Goal: Navigation & Orientation: Understand site structure

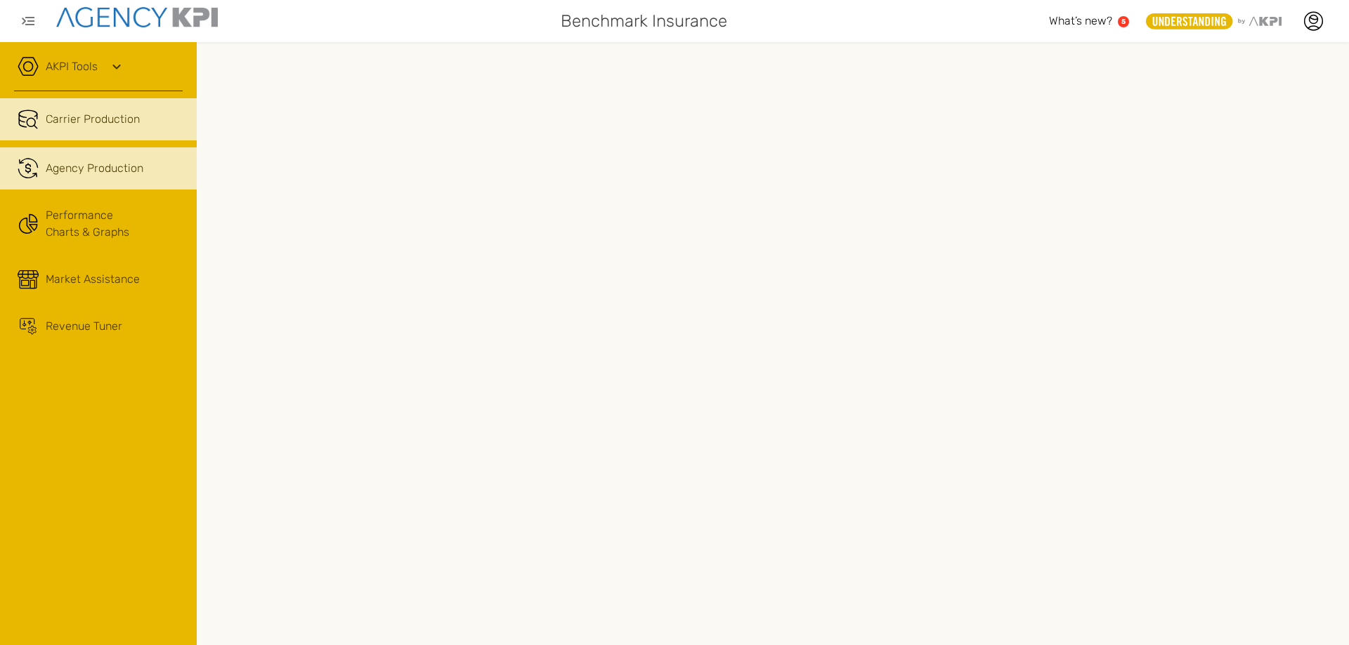
click at [77, 162] on span "Agency Production" at bounding box center [95, 168] width 98 height 17
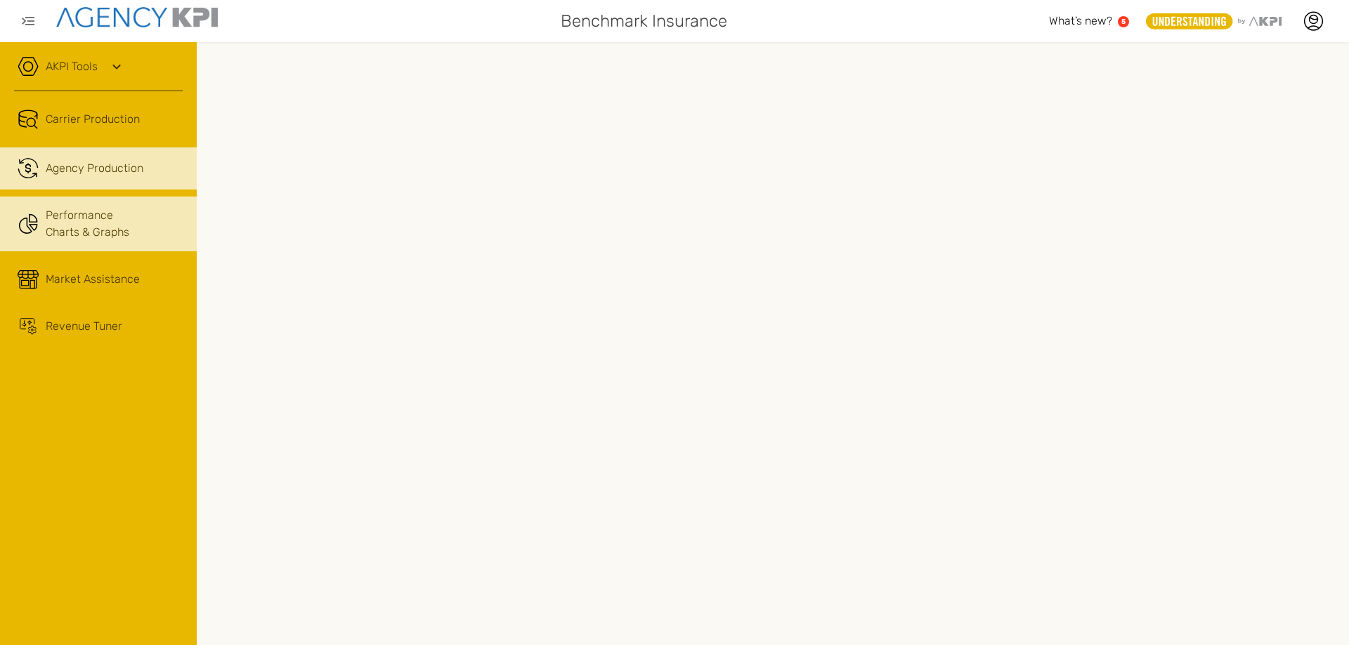
click at [77, 221] on link "Performance Charts & Graphs" at bounding box center [98, 224] width 197 height 55
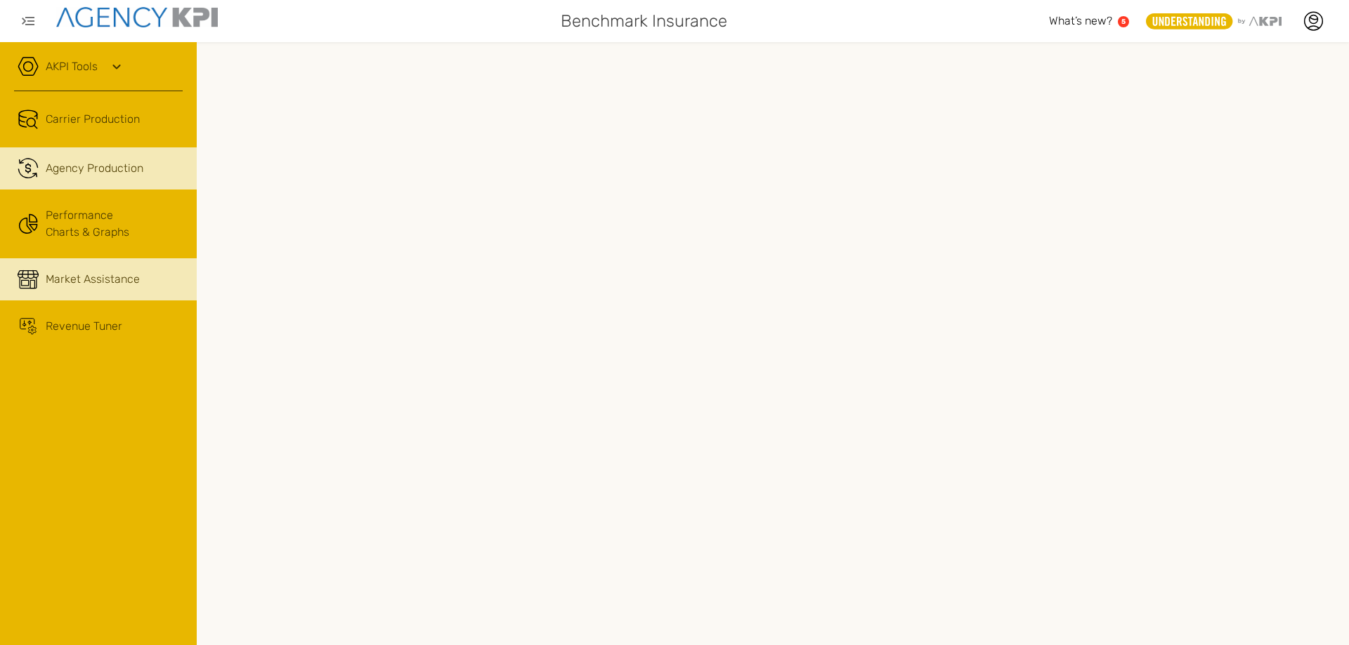
click at [95, 277] on span "Market Assistance" at bounding box center [93, 279] width 94 height 17
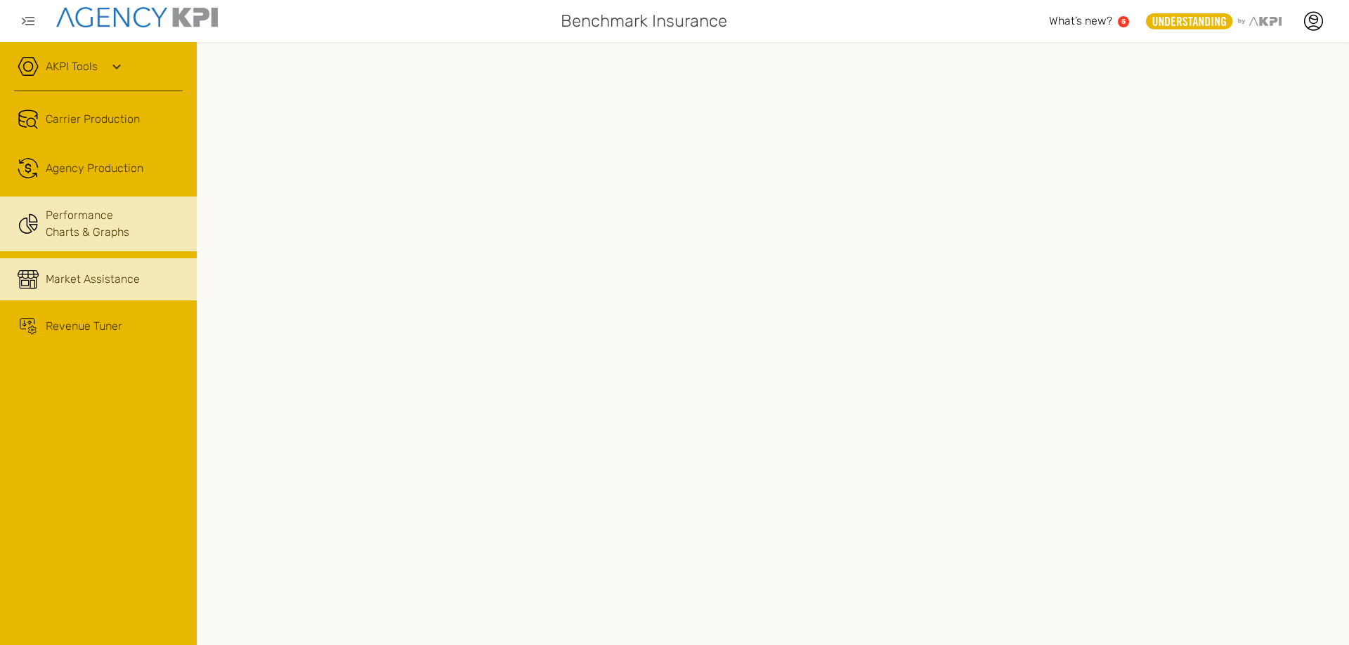
click at [88, 219] on link "Performance Charts & Graphs" at bounding box center [98, 224] width 197 height 55
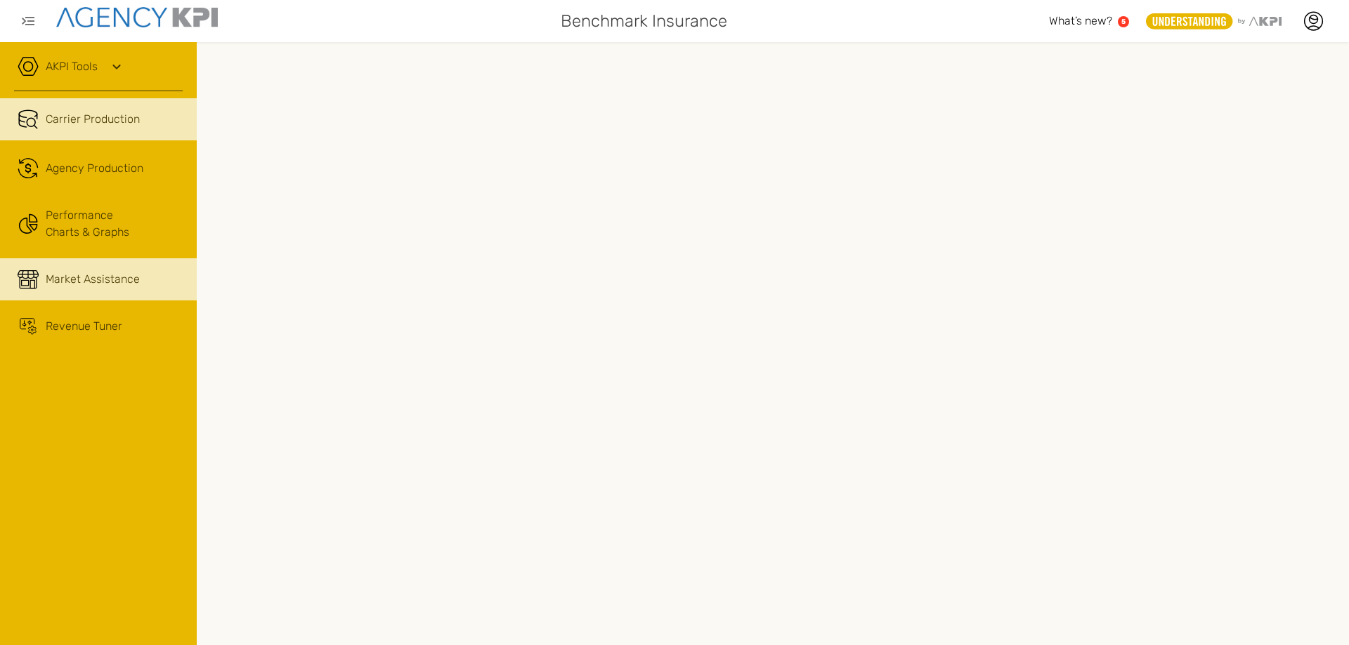
click at [98, 122] on span "Carrier Production" at bounding box center [93, 119] width 94 height 17
click at [75, 281] on span "Market Assistance" at bounding box center [93, 279] width 94 height 17
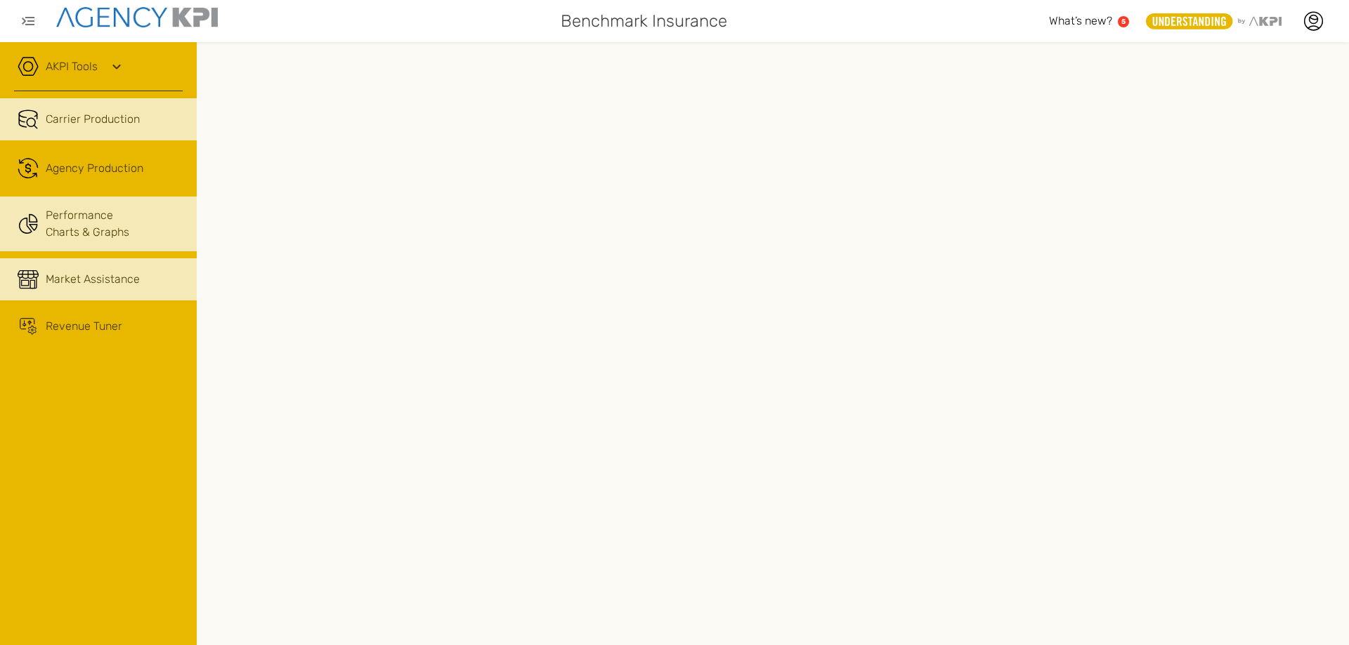
click at [95, 223] on link "Performance Charts & Graphs" at bounding box center [98, 224] width 197 height 55
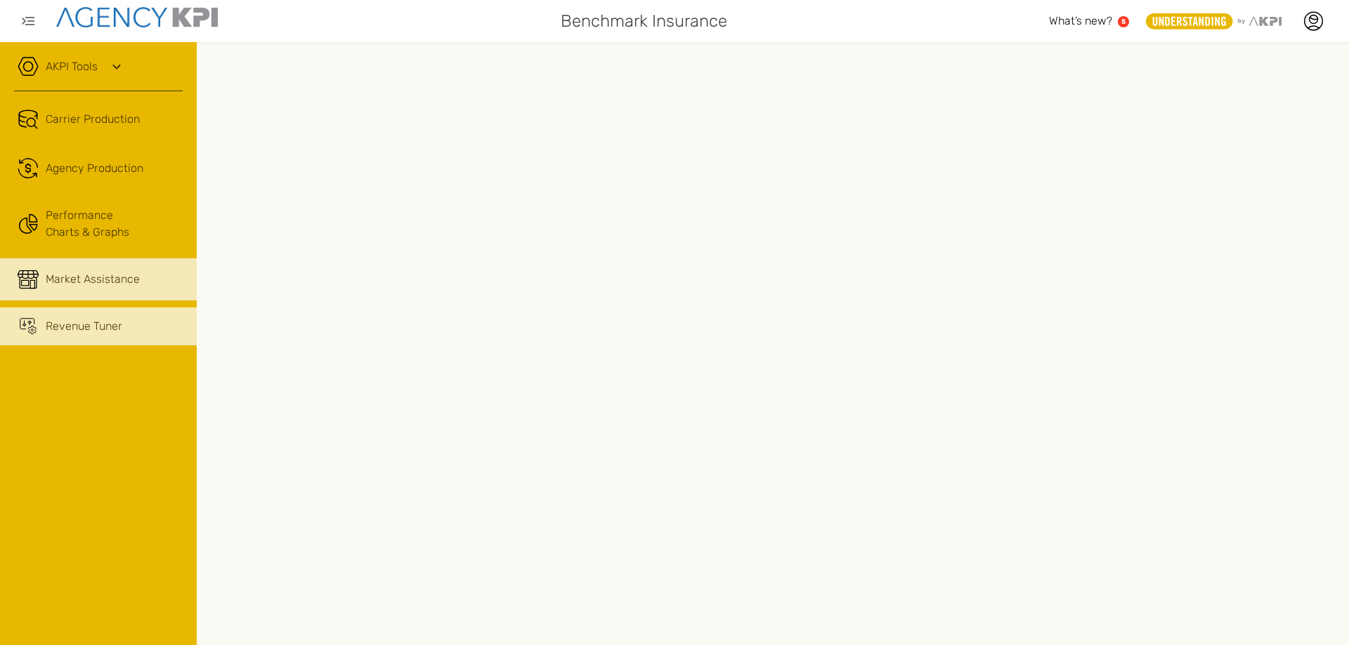
click at [79, 334] on span "Revenue Tuner" at bounding box center [84, 326] width 77 height 17
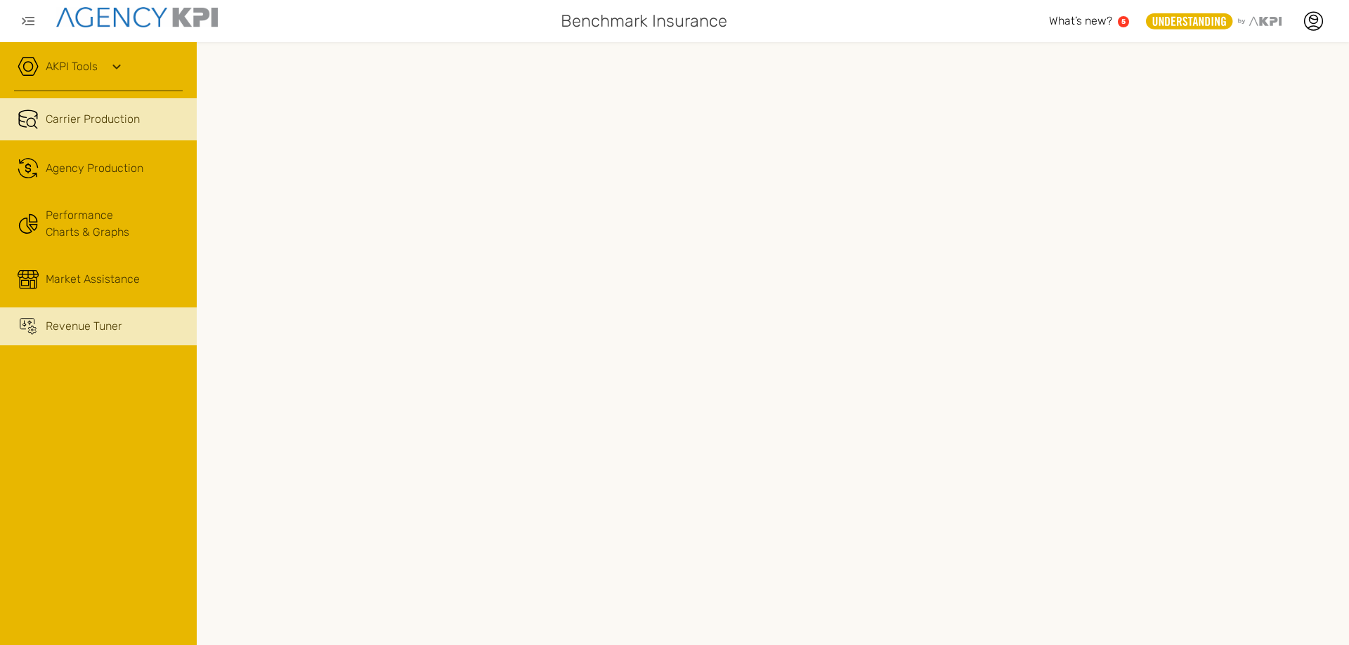
click at [100, 116] on span "Carrier Production" at bounding box center [93, 119] width 94 height 17
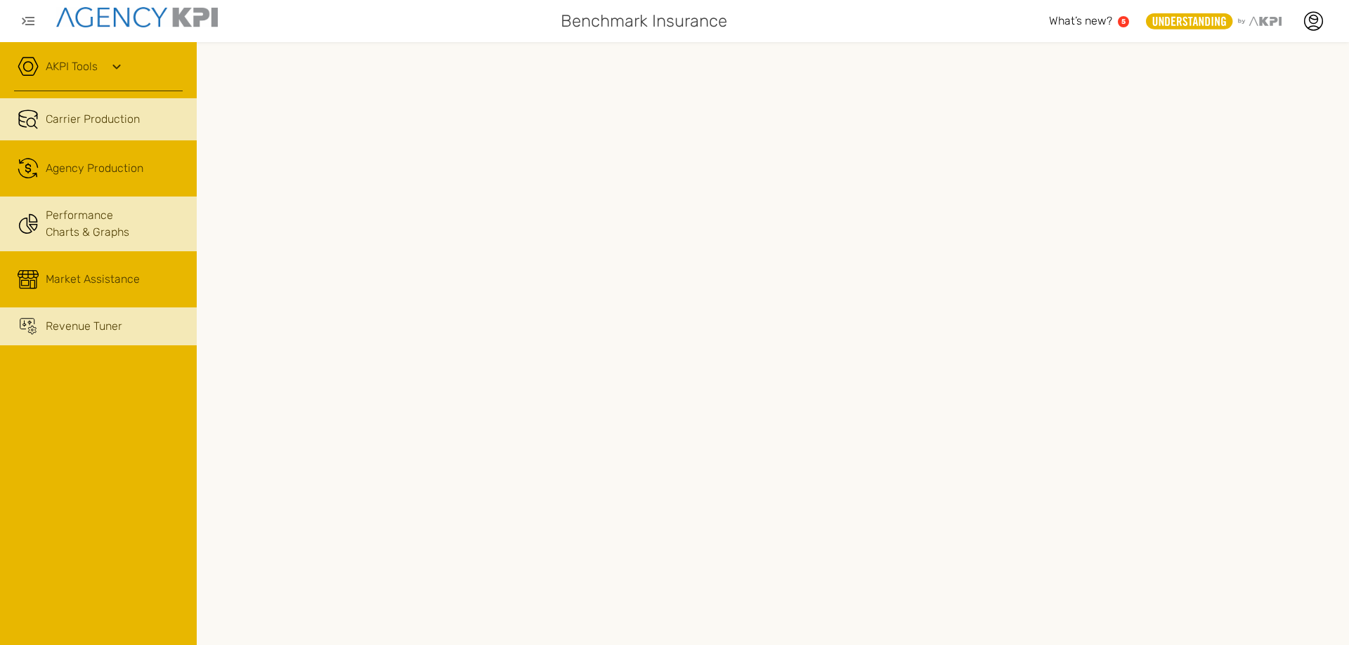
click at [89, 220] on link "Performance Charts & Graphs" at bounding box center [98, 224] width 197 height 55
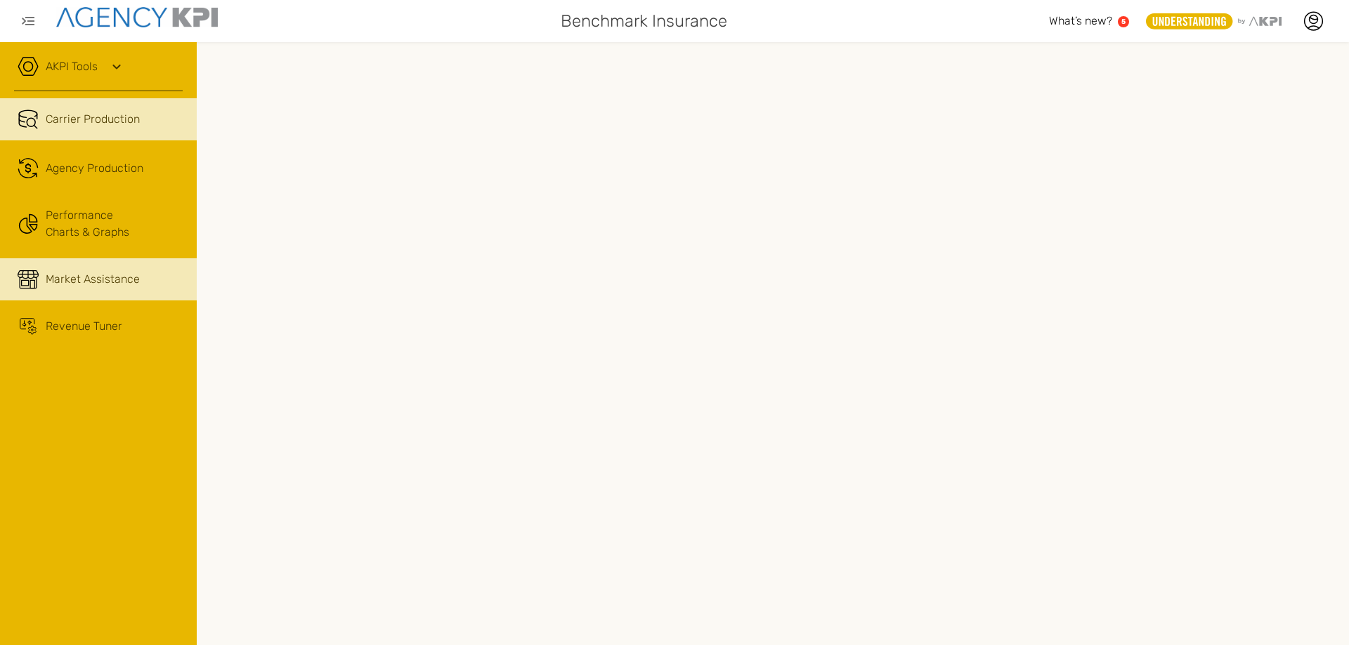
click at [72, 277] on span "Market Assistance" at bounding box center [93, 279] width 94 height 17
